Goal: Transaction & Acquisition: Download file/media

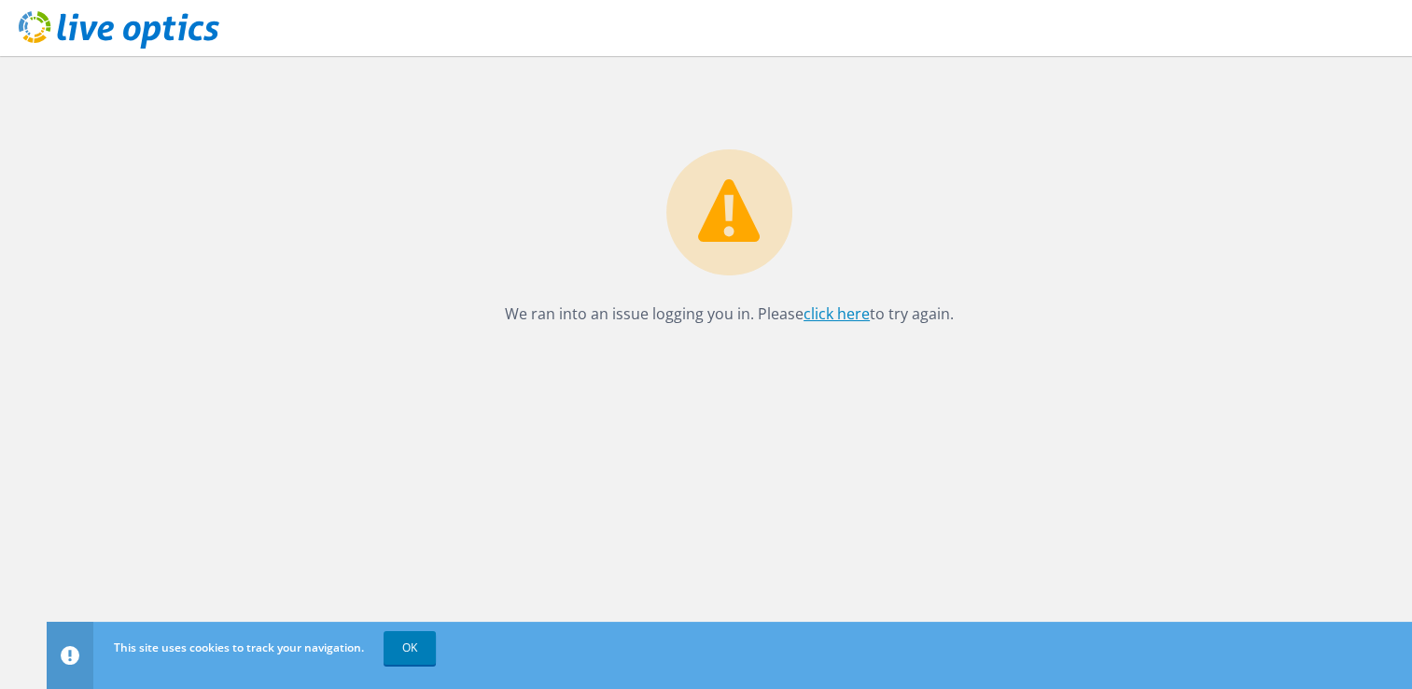
click at [848, 315] on link "click here" at bounding box center [837, 313] width 66 height 21
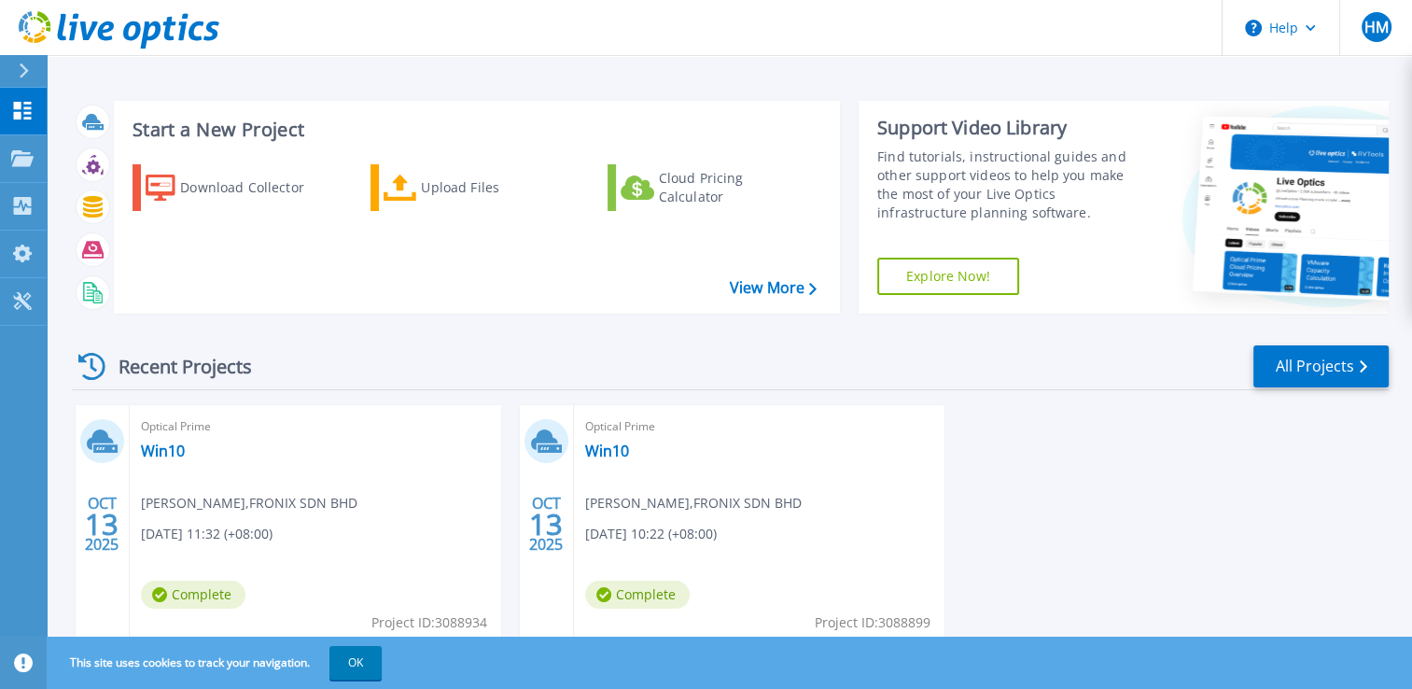
click at [25, 75] on icon at bounding box center [24, 70] width 10 height 15
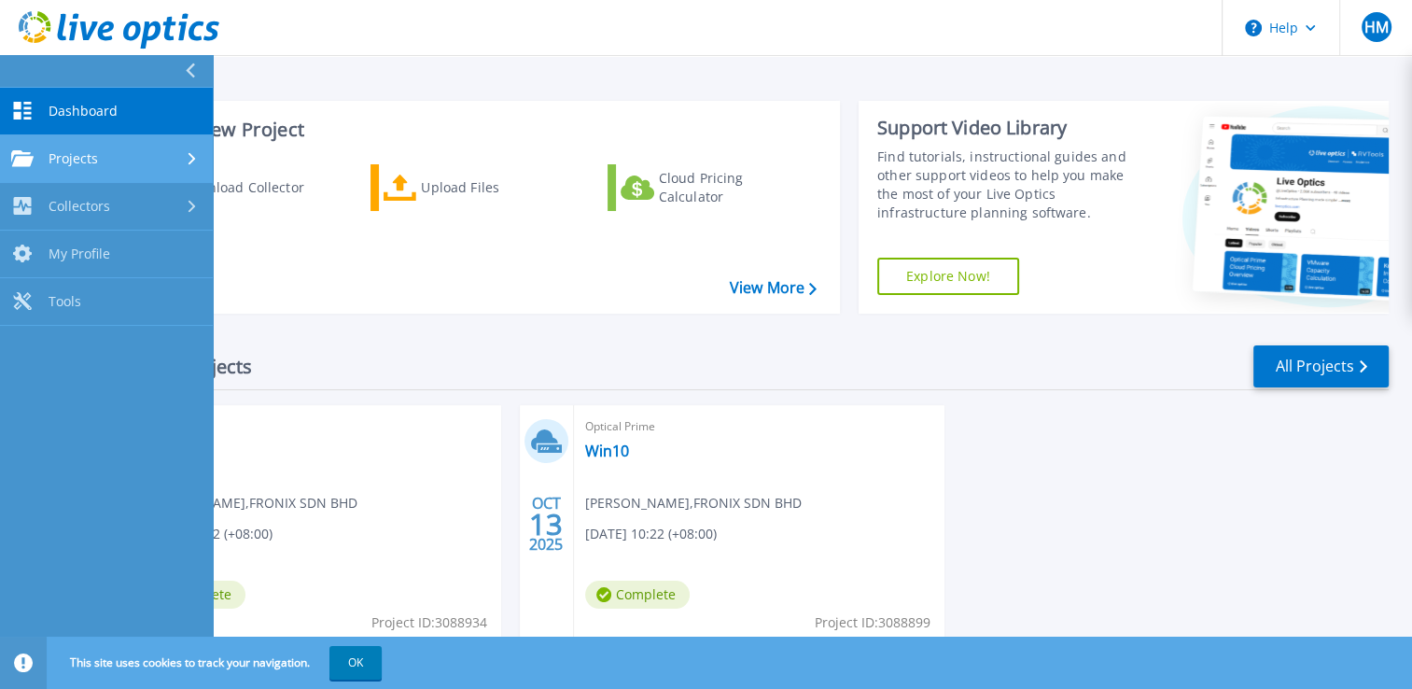
click at [120, 151] on div "Projects" at bounding box center [106, 158] width 190 height 17
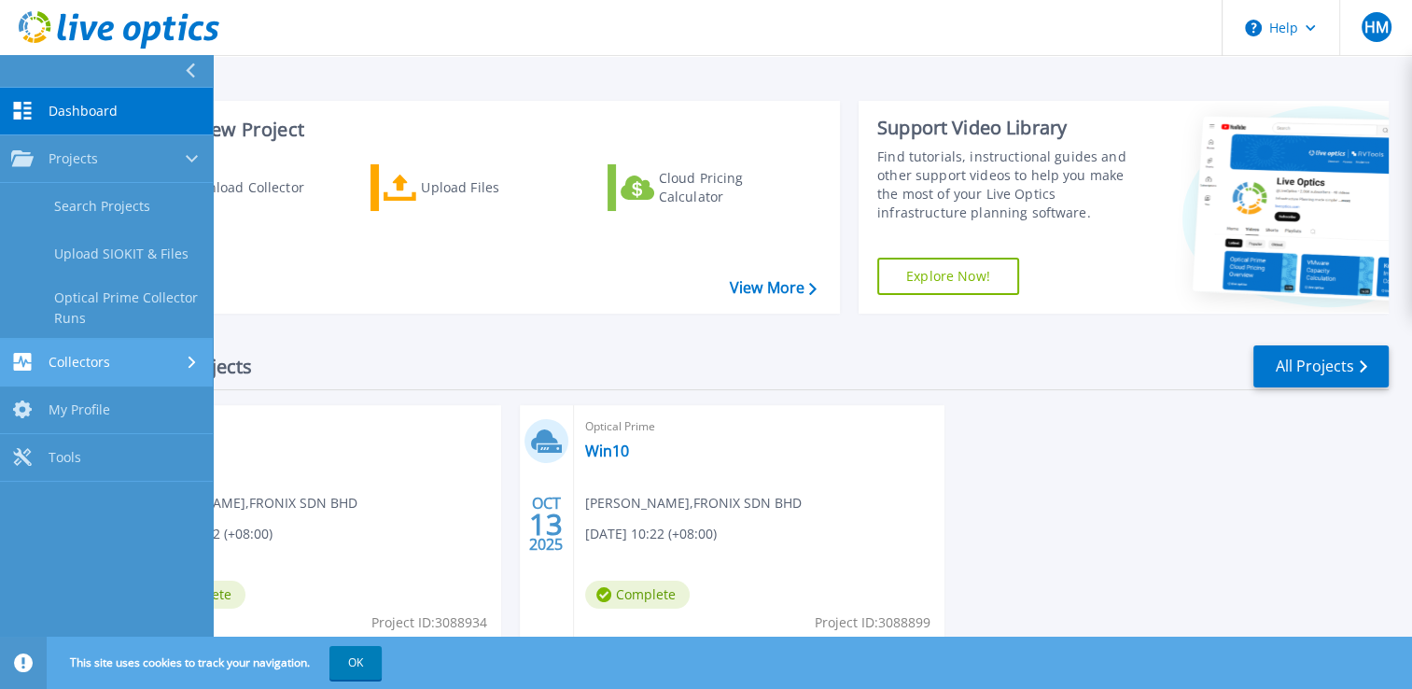
click at [122, 353] on div "Collectors" at bounding box center [106, 362] width 190 height 18
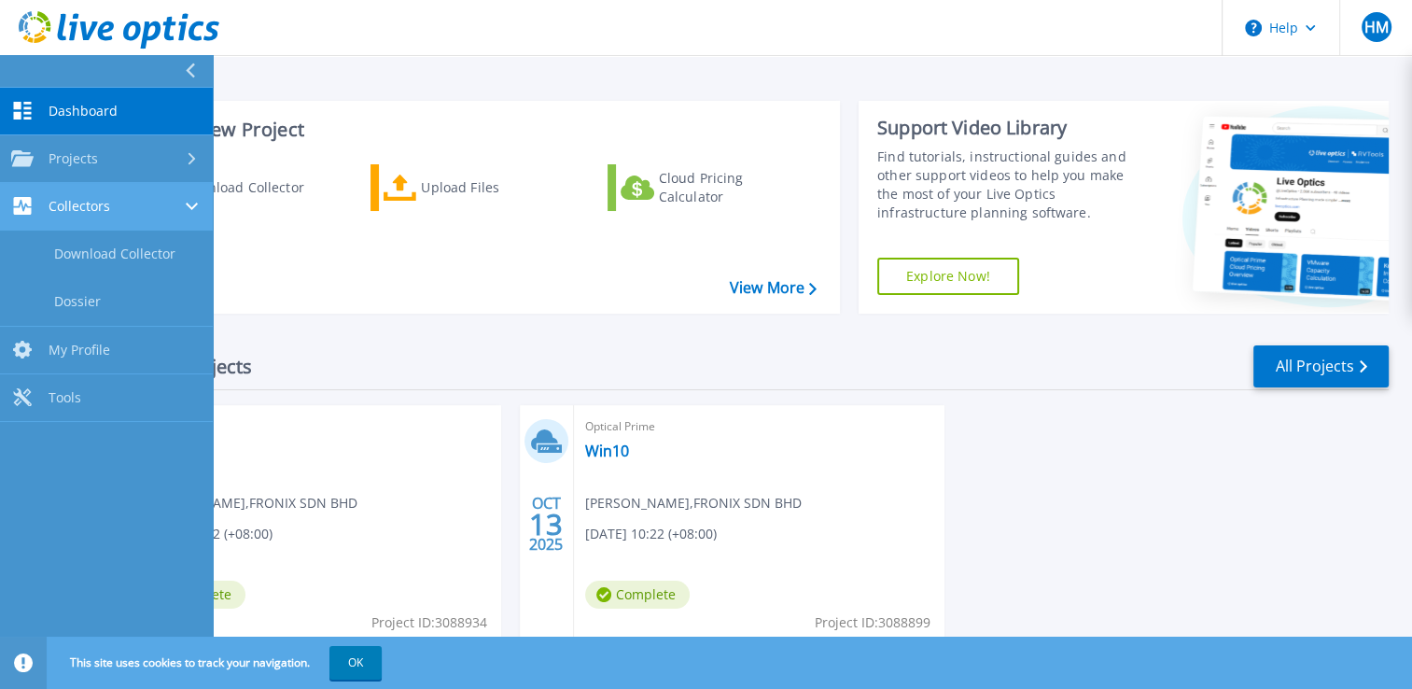
click at [134, 216] on link "Collectors Collectors" at bounding box center [106, 207] width 213 height 48
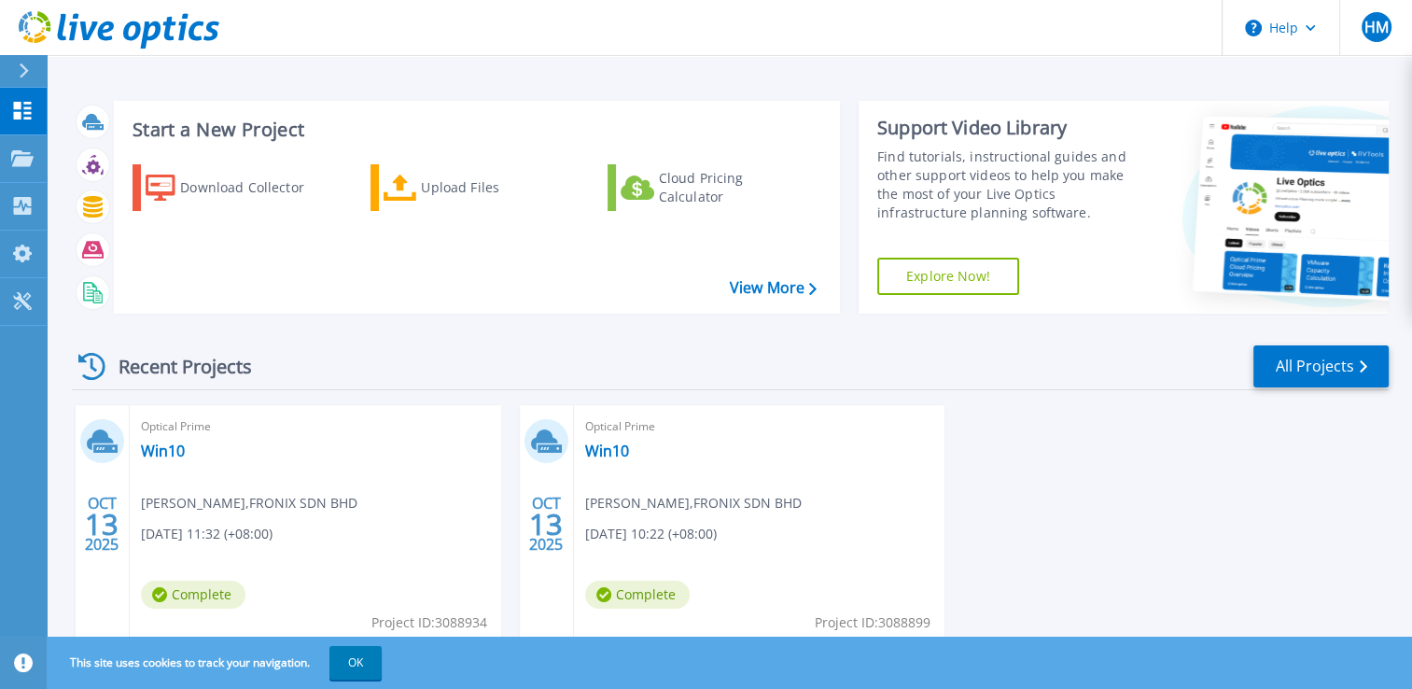
click at [413, 344] on div "Recent Projects All Projects" at bounding box center [730, 366] width 1317 height 47
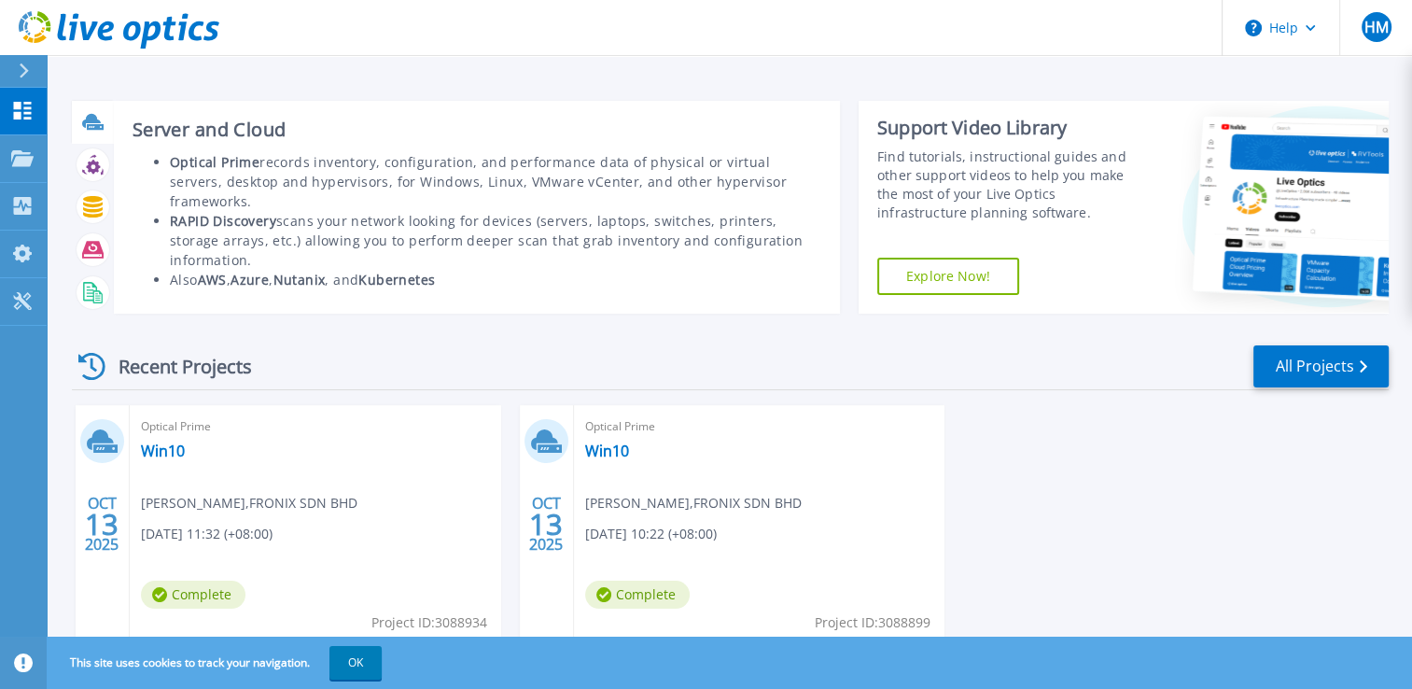
click at [97, 123] on icon at bounding box center [92, 121] width 21 height 21
click at [83, 129] on icon at bounding box center [92, 121] width 21 height 21
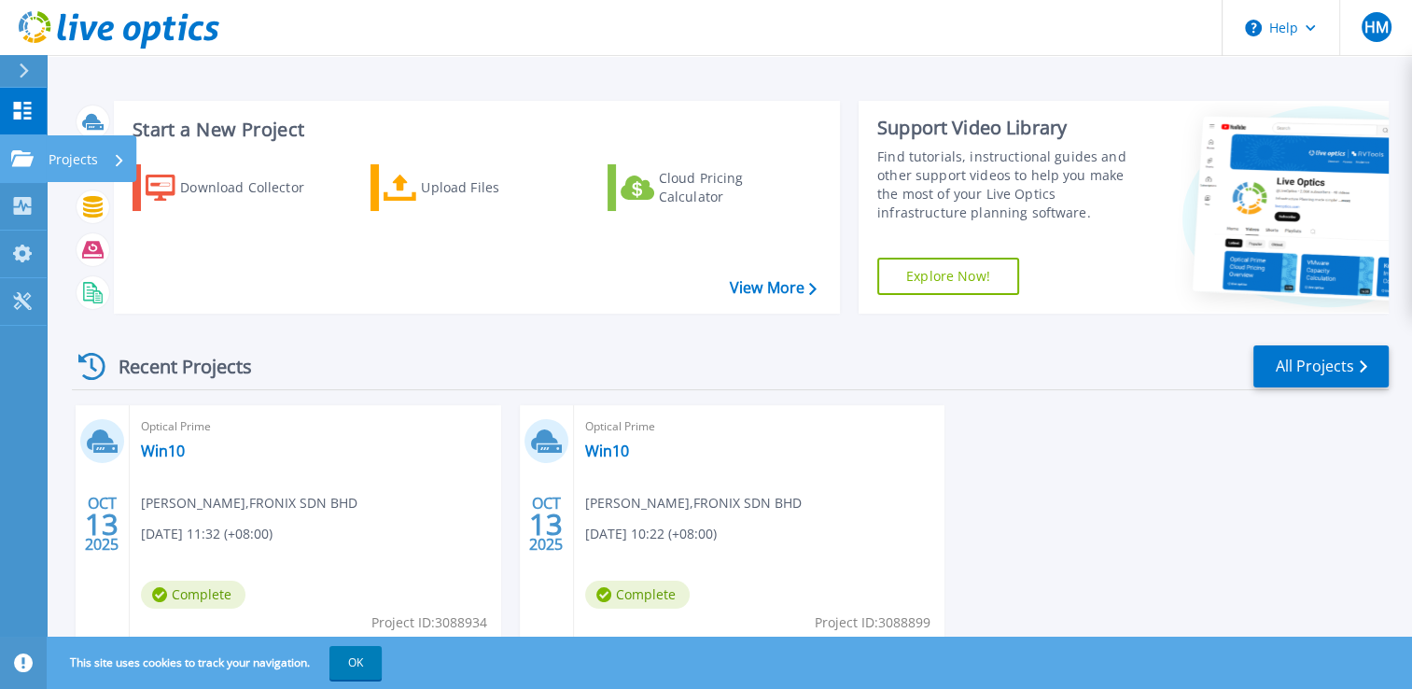
click at [82, 150] on p "Projects" at bounding box center [73, 159] width 49 height 49
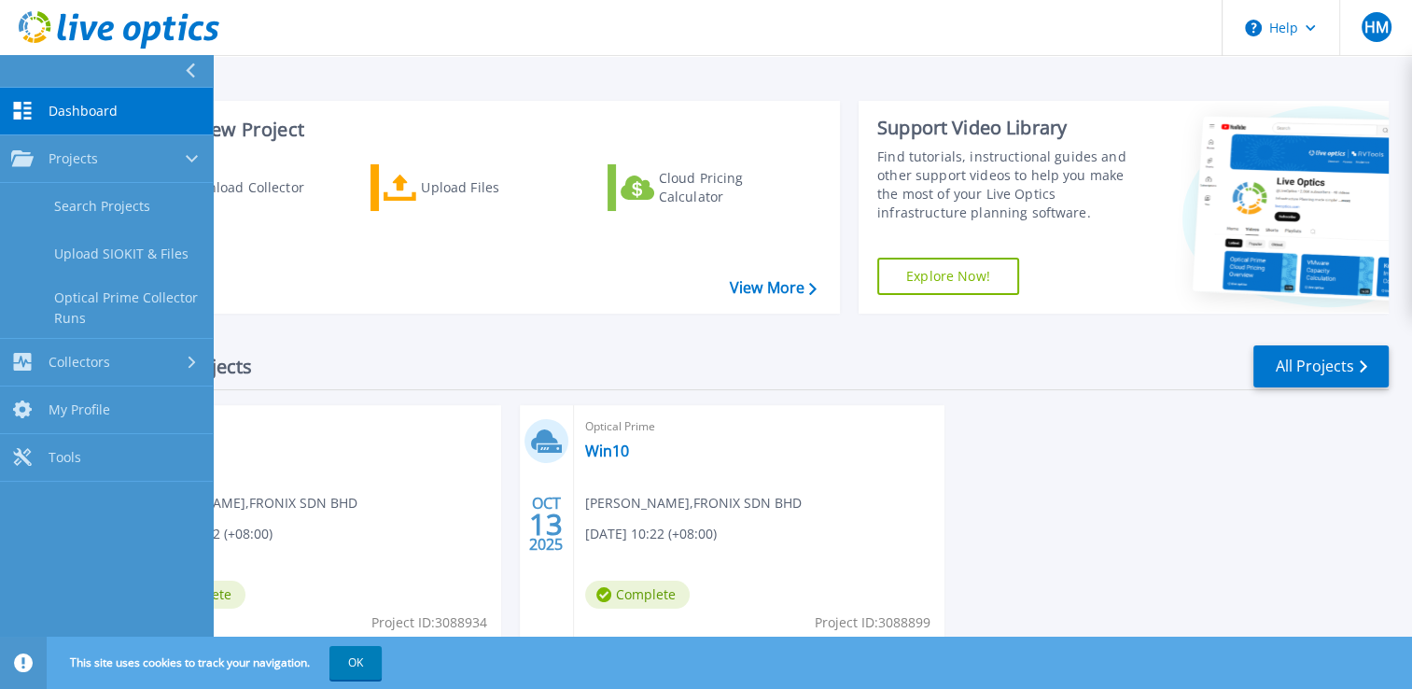
click at [293, 304] on div "Start a New Project Download Collector Upload Files Cloud Pricing Calculator Vi…" at bounding box center [477, 207] width 726 height 213
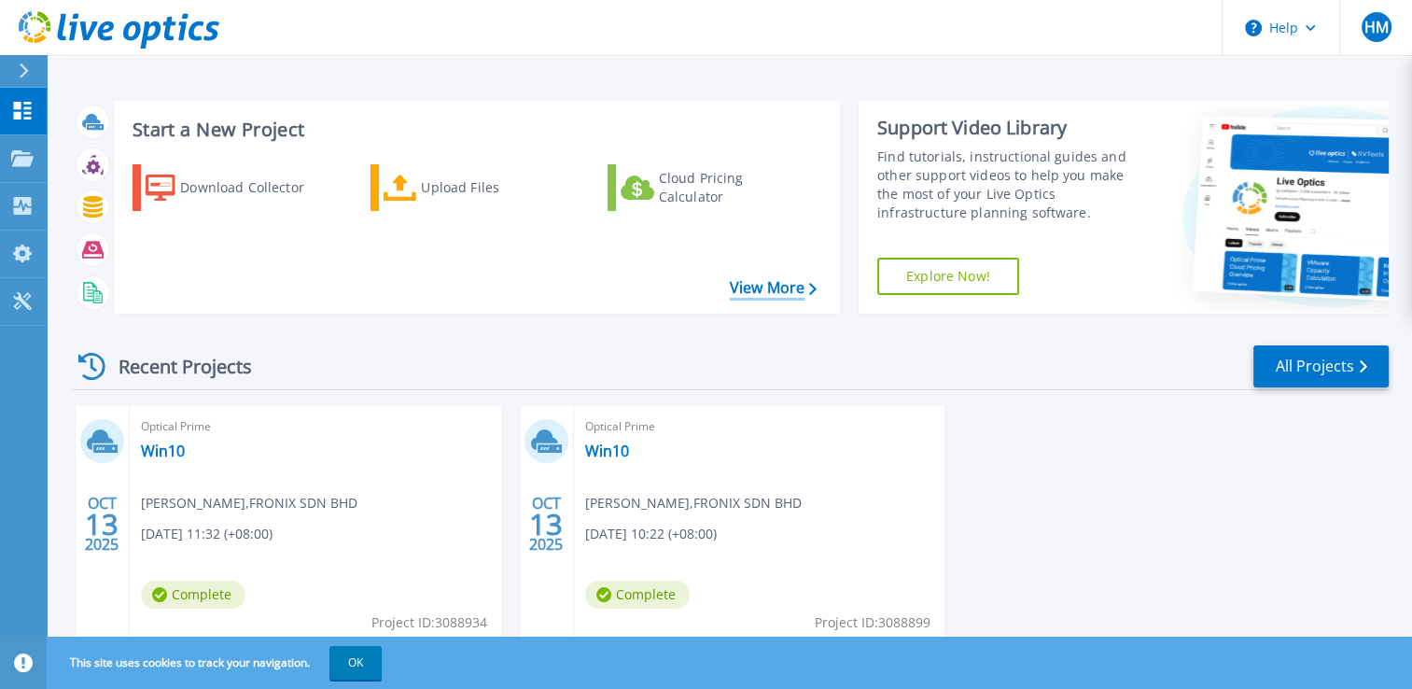
click at [750, 289] on link "View More" at bounding box center [773, 288] width 87 height 18
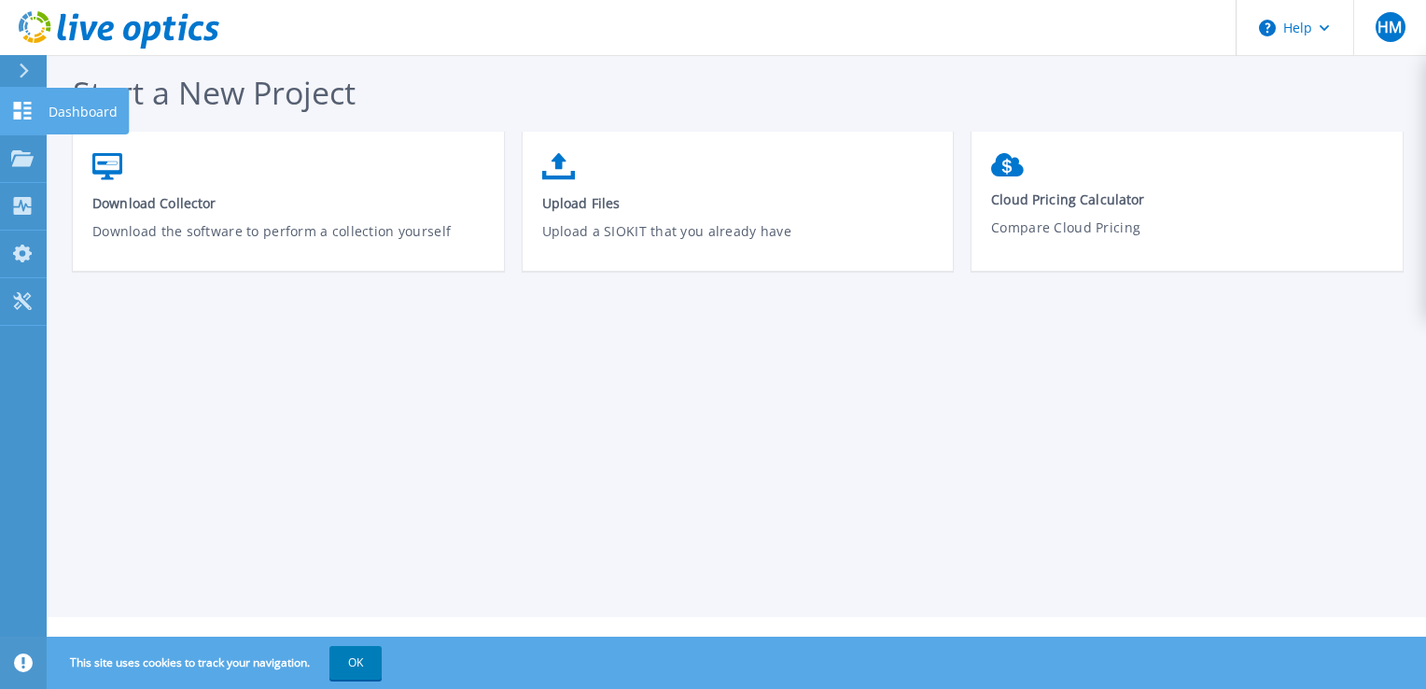
click at [23, 101] on div at bounding box center [22, 111] width 22 height 20
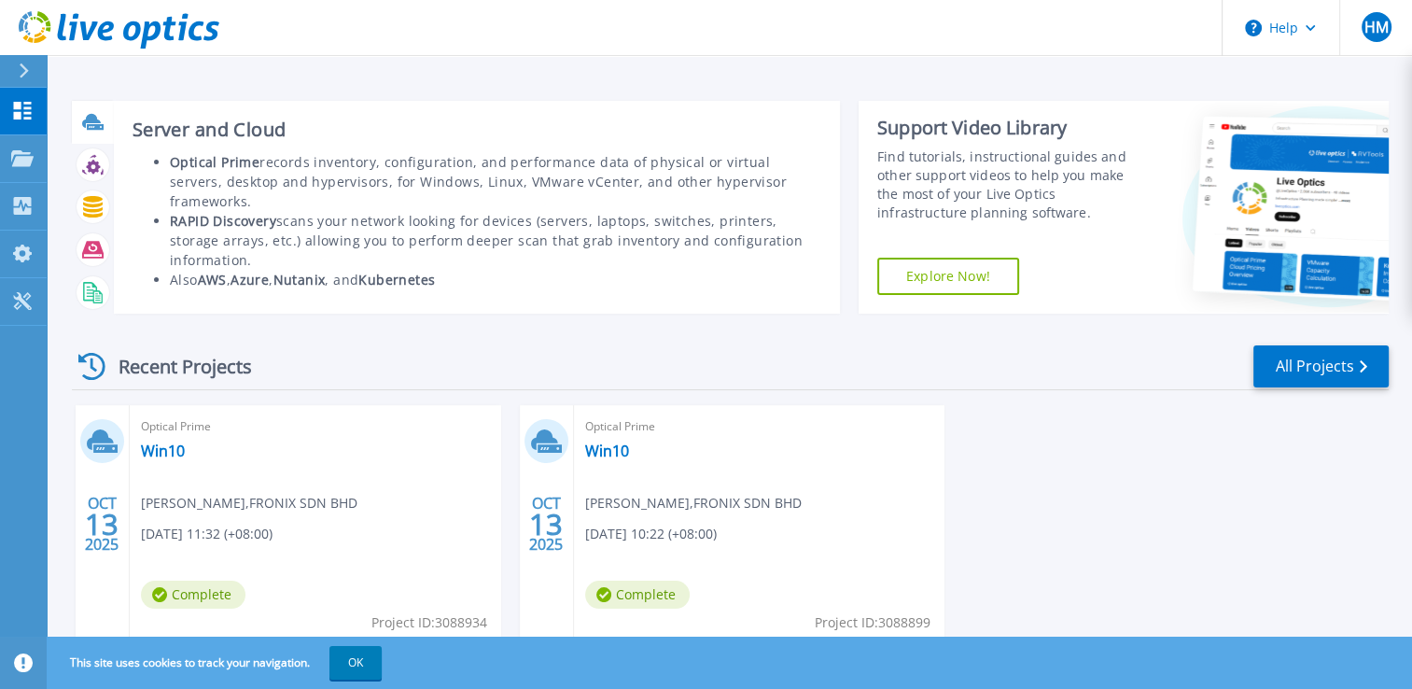
click at [87, 119] on icon at bounding box center [91, 121] width 19 height 14
click at [97, 129] on icon at bounding box center [95, 127] width 17 height 6
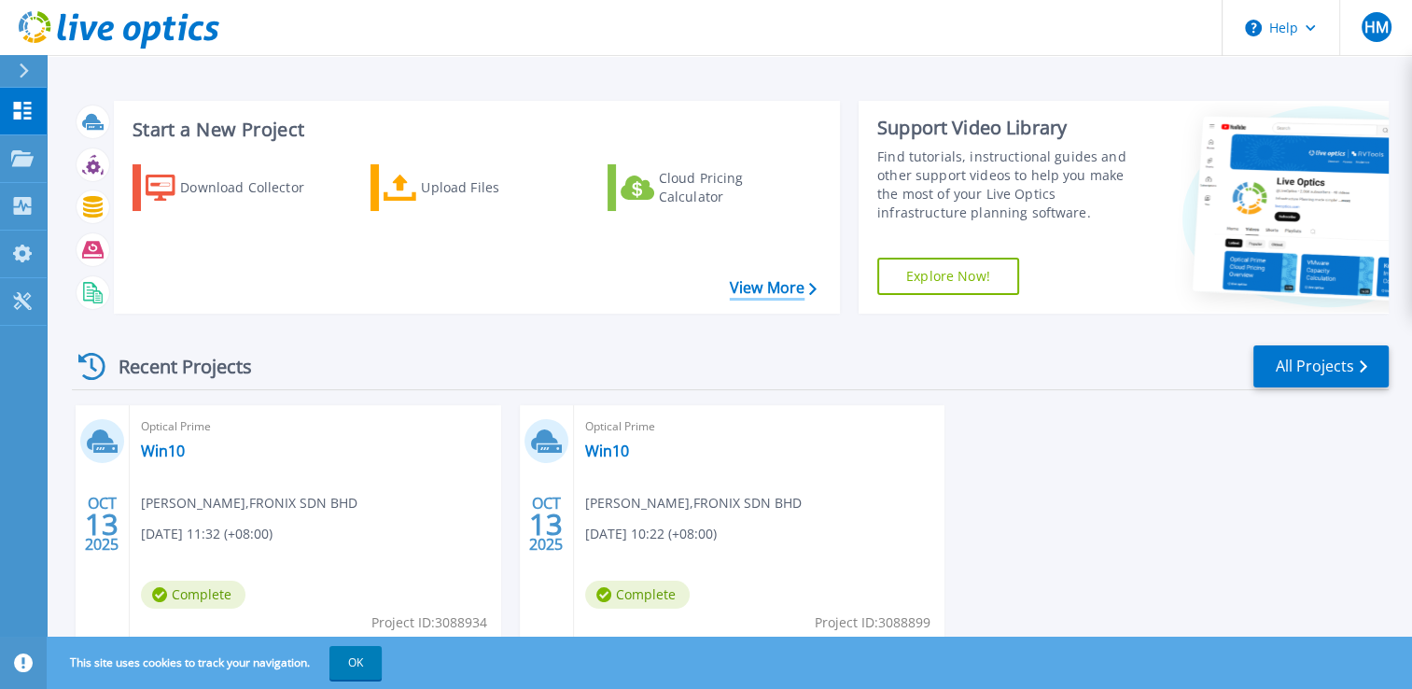
click at [781, 291] on link "View More" at bounding box center [773, 288] width 87 height 18
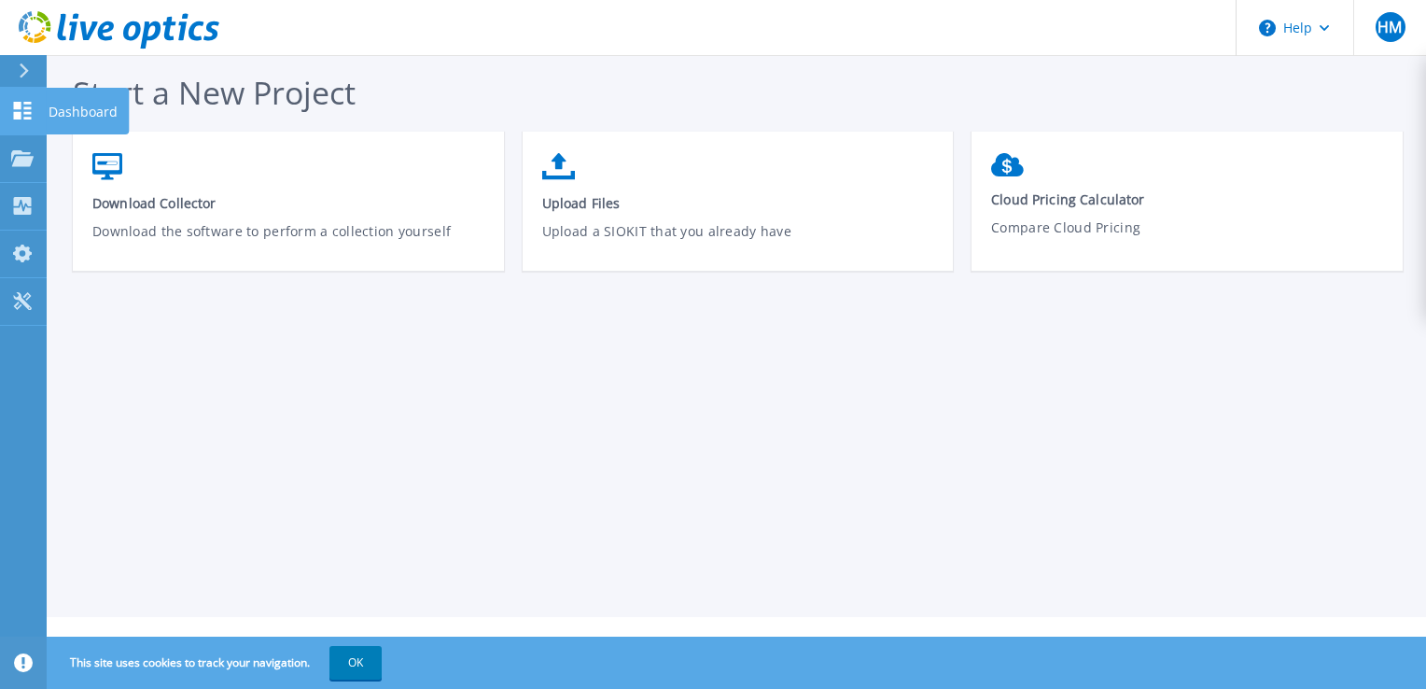
click at [23, 105] on icon at bounding box center [22, 111] width 22 height 18
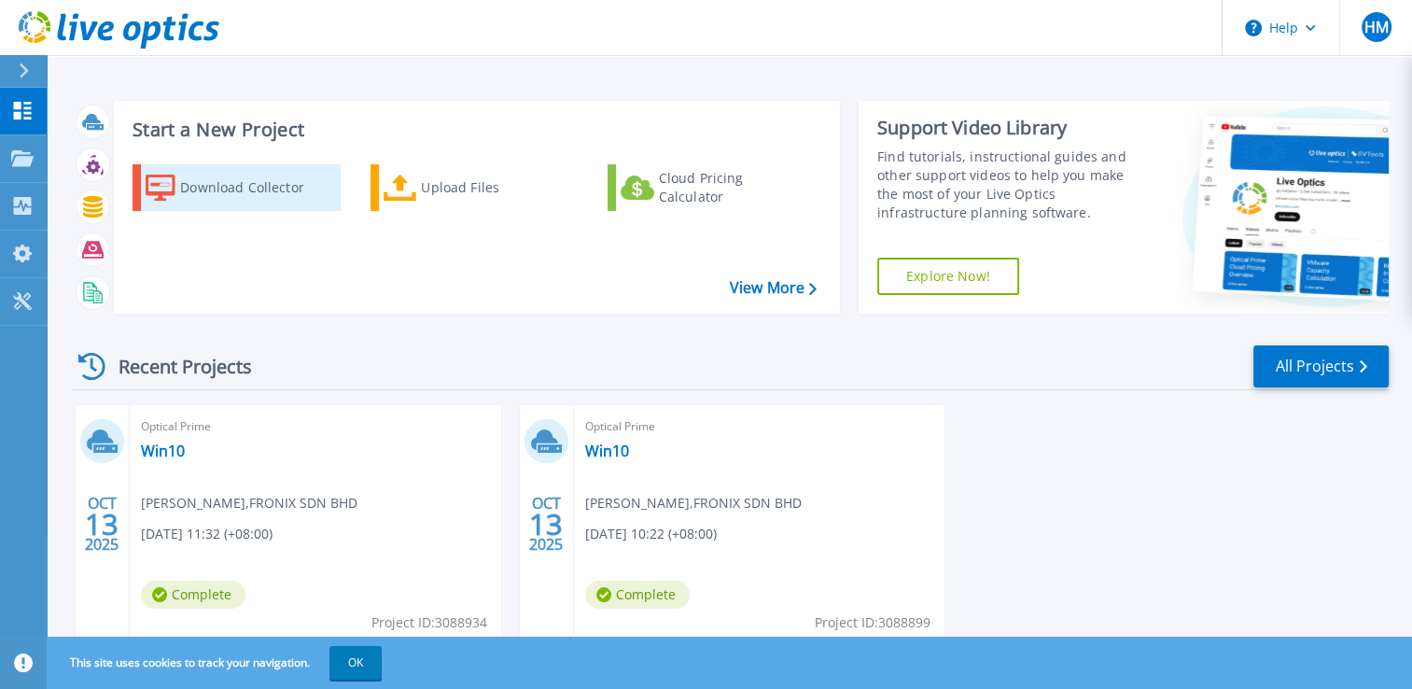
click at [212, 200] on div "Download Collector" at bounding box center [254, 187] width 149 height 37
